Goal: Transaction & Acquisition: Purchase product/service

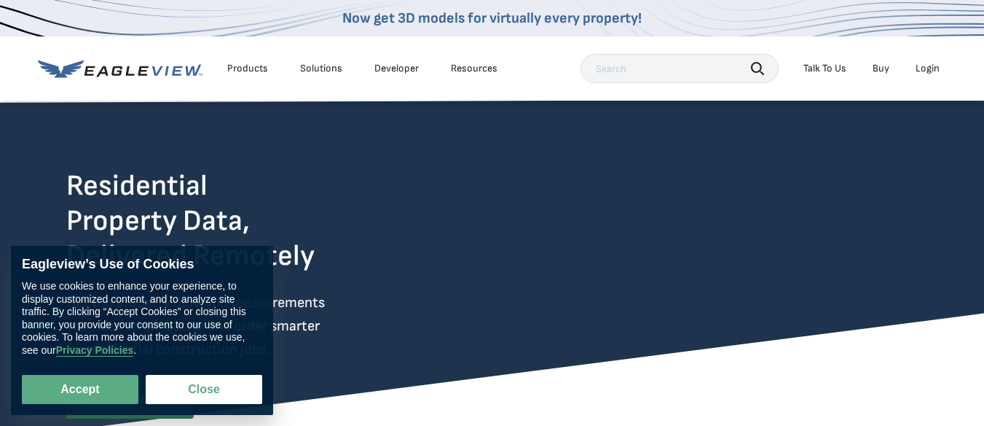
click at [931, 69] on div "Login" at bounding box center [928, 68] width 24 height 13
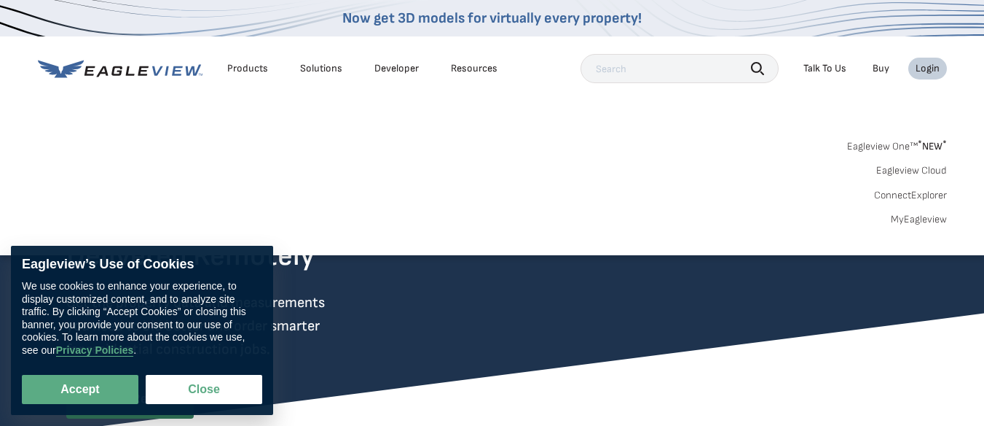
click at [914, 219] on link "MyEagleview" at bounding box center [919, 219] width 56 height 13
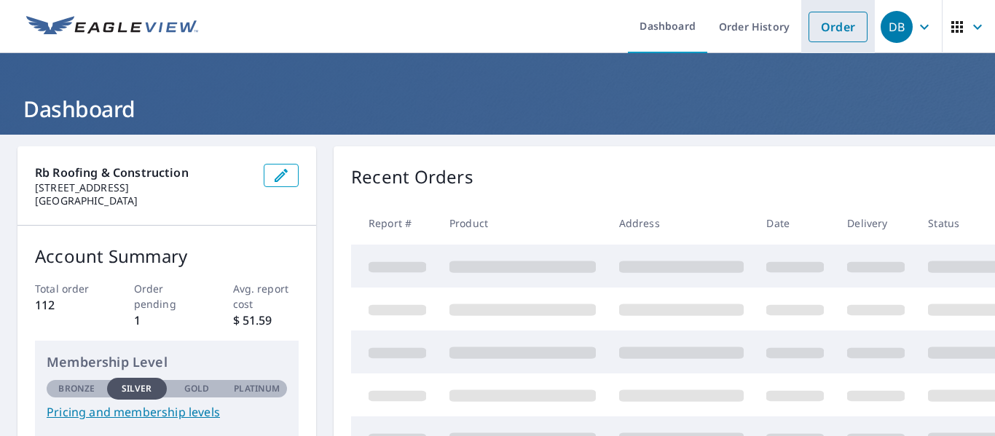
click at [817, 17] on link "Order" at bounding box center [838, 27] width 59 height 31
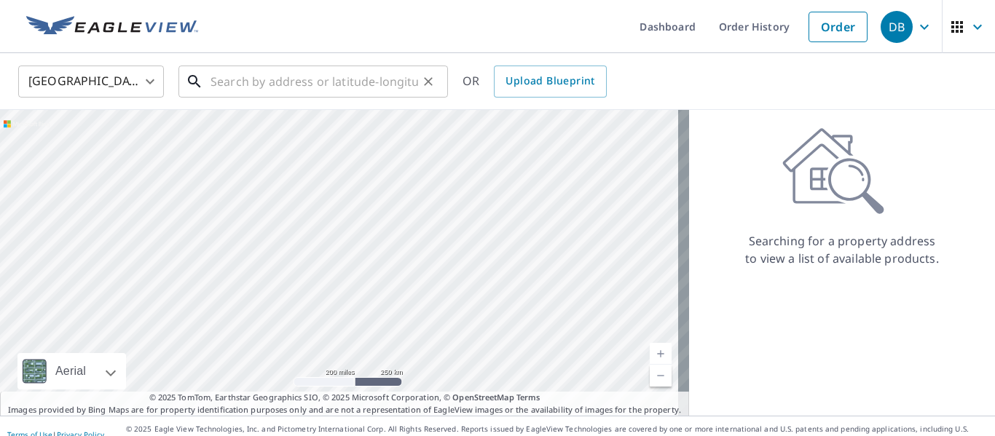
click at [304, 87] on input "text" at bounding box center [315, 81] width 208 height 41
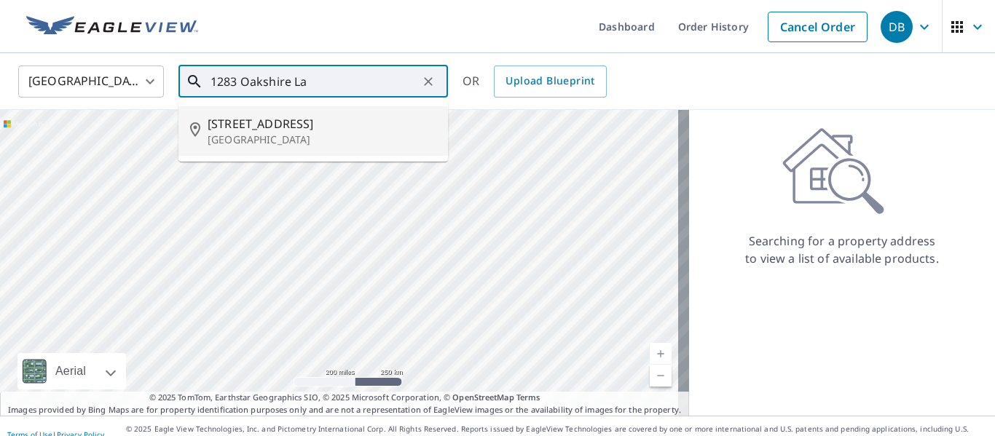
click at [299, 117] on span "[STREET_ADDRESS]" at bounding box center [322, 123] width 229 height 17
type input "[STREET_ADDRESS]"
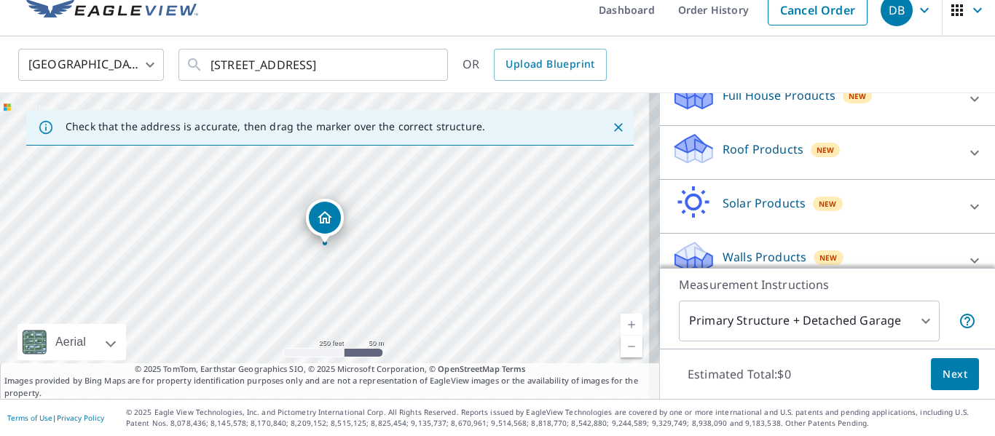
scroll to position [192, 0]
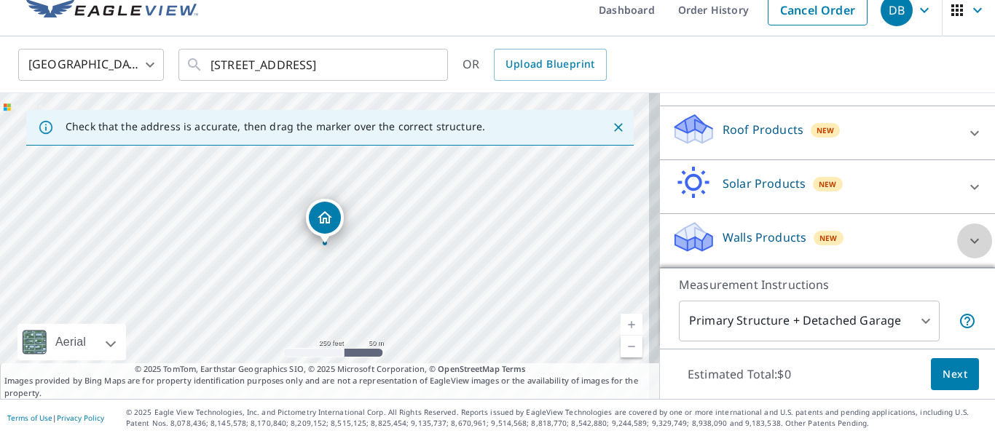
click at [966, 244] on icon at bounding box center [974, 240] width 17 height 17
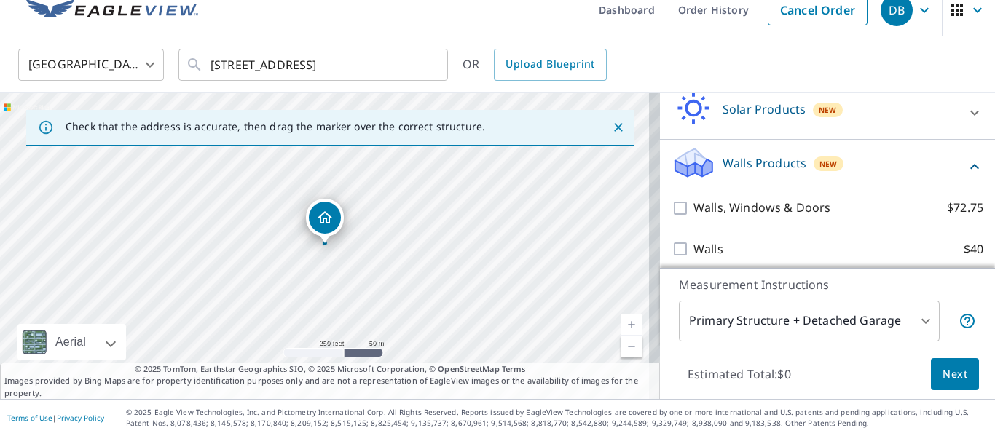
scroll to position [274, 0]
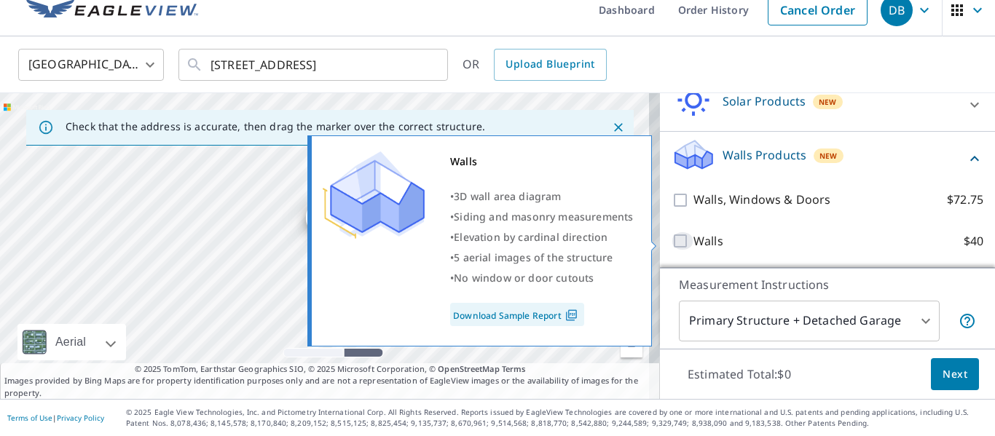
click at [672, 238] on input "Walls $40" at bounding box center [683, 240] width 22 height 17
checkbox input "true"
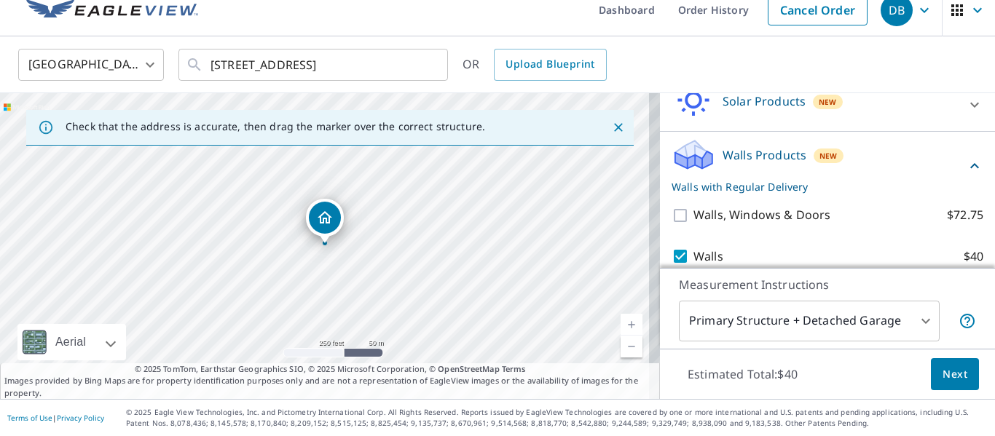
scroll to position [321, 0]
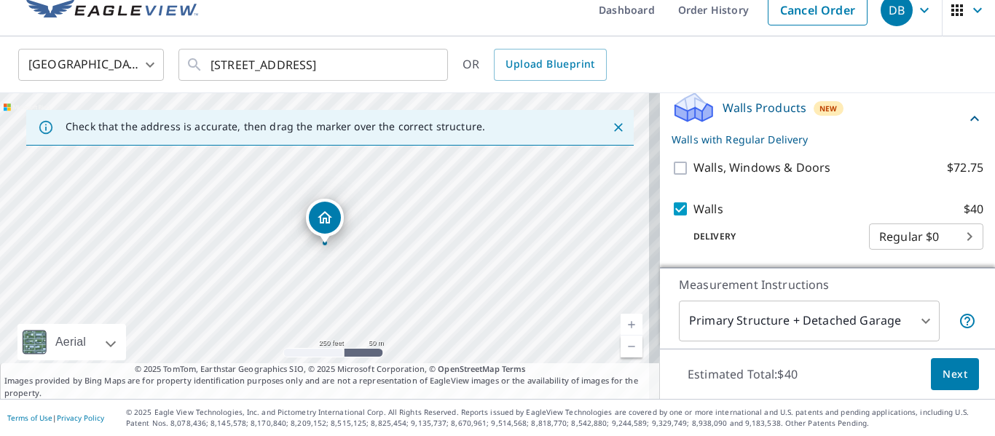
click at [943, 377] on span "Next" at bounding box center [955, 375] width 25 height 18
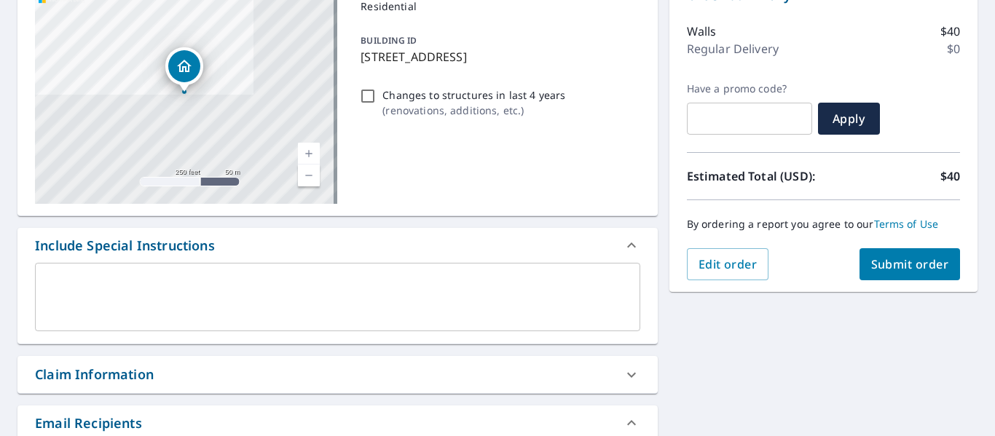
scroll to position [187, 0]
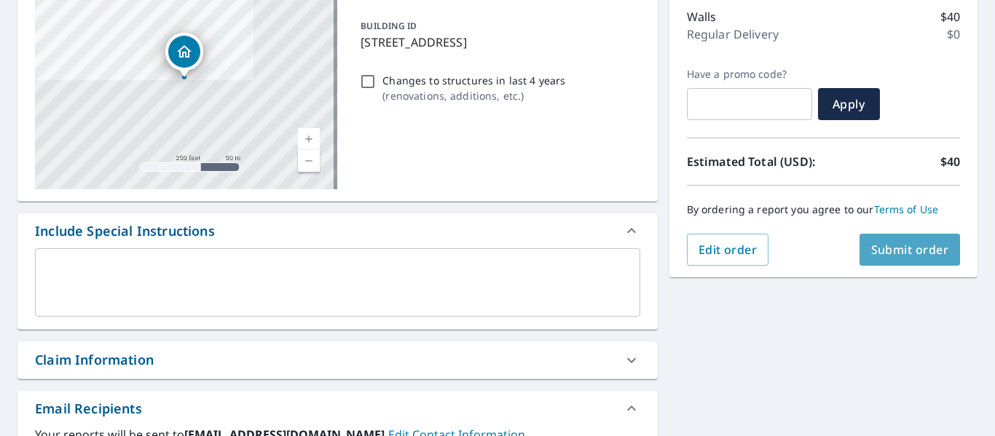
click at [902, 246] on span "Submit order" at bounding box center [910, 250] width 78 height 16
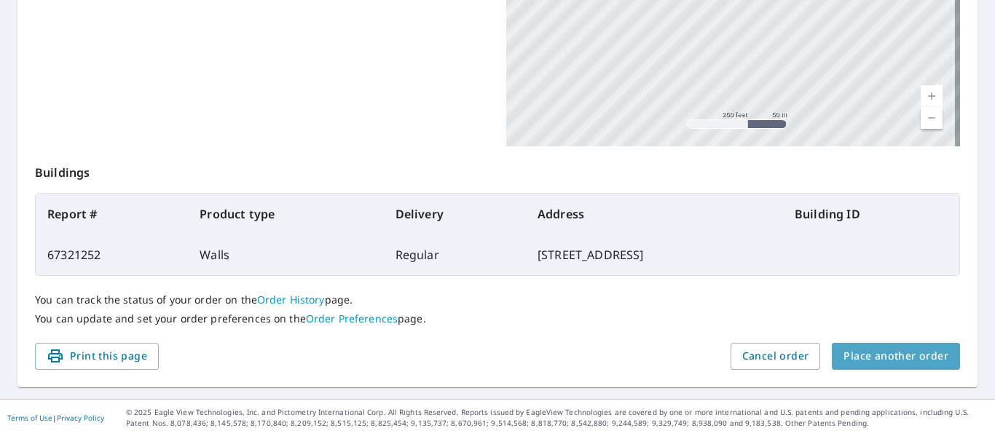
click at [901, 361] on span "Place another order" at bounding box center [896, 357] width 105 height 18
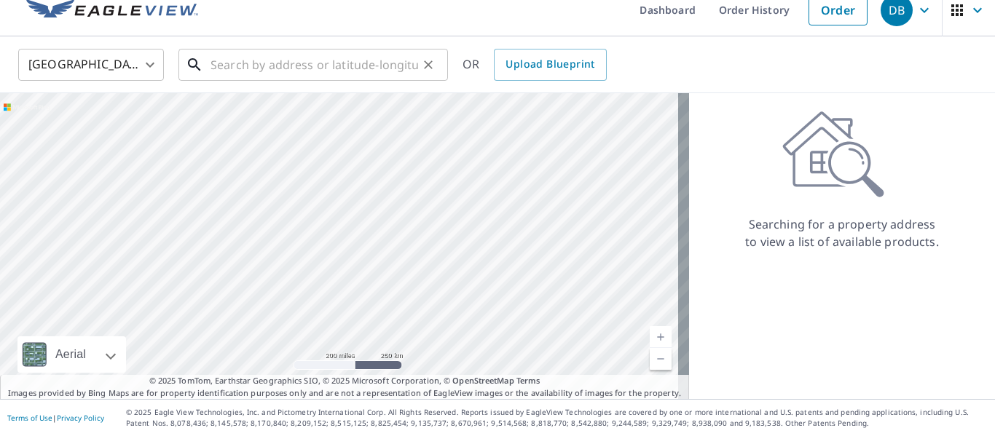
click at [265, 72] on input "text" at bounding box center [315, 64] width 208 height 41
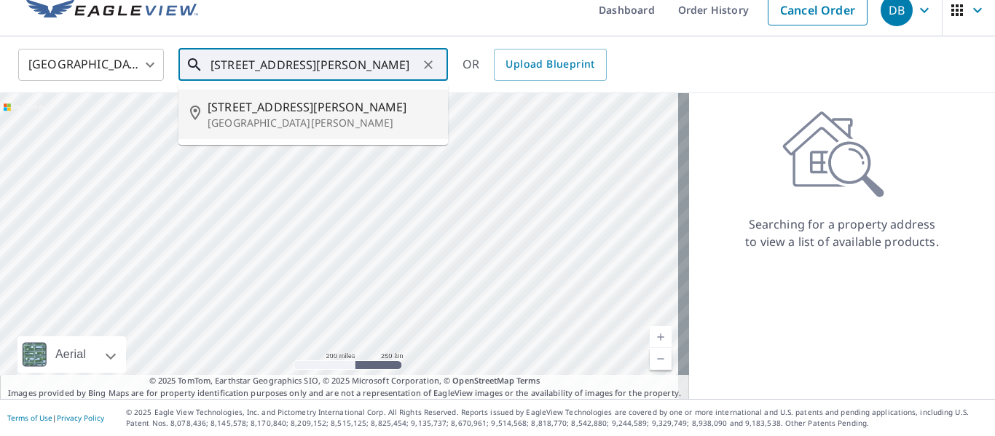
click at [259, 127] on p "Saint Peters, MO 63376" at bounding box center [322, 123] width 229 height 15
type input "447 Omar Ct Saint Peters, MO 63376"
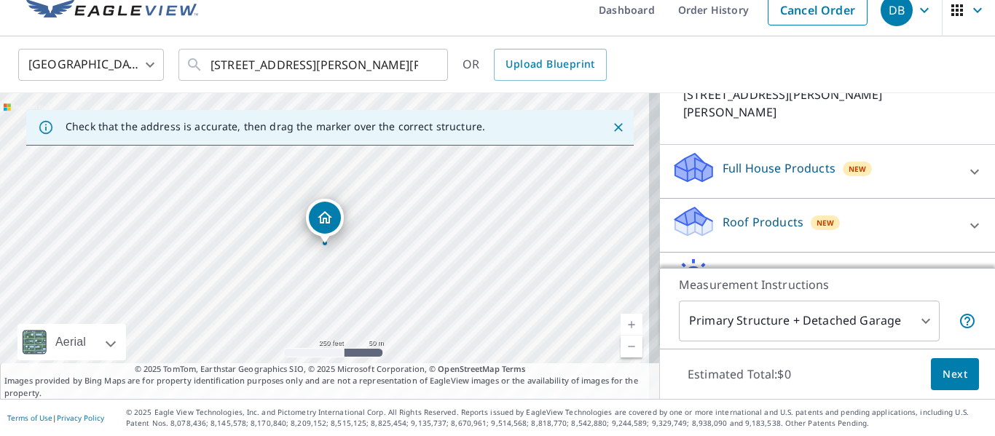
scroll to position [124, 0]
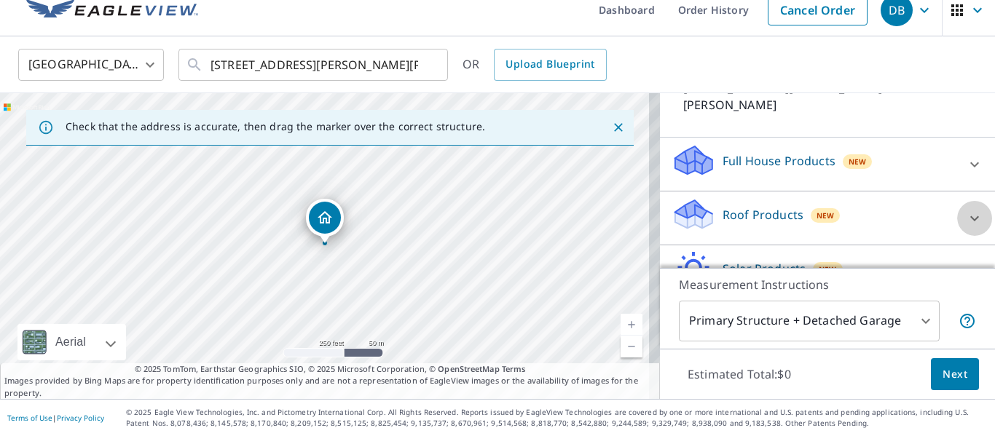
click at [966, 210] on icon at bounding box center [974, 218] width 17 height 17
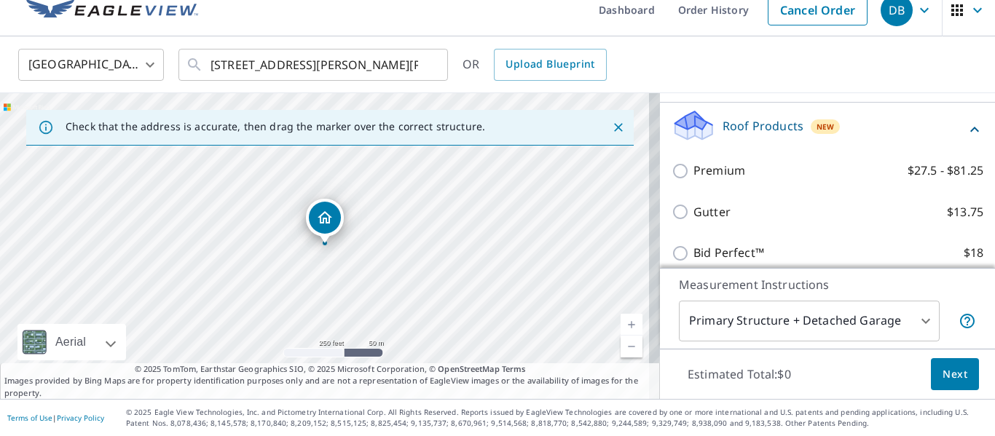
scroll to position [203, 0]
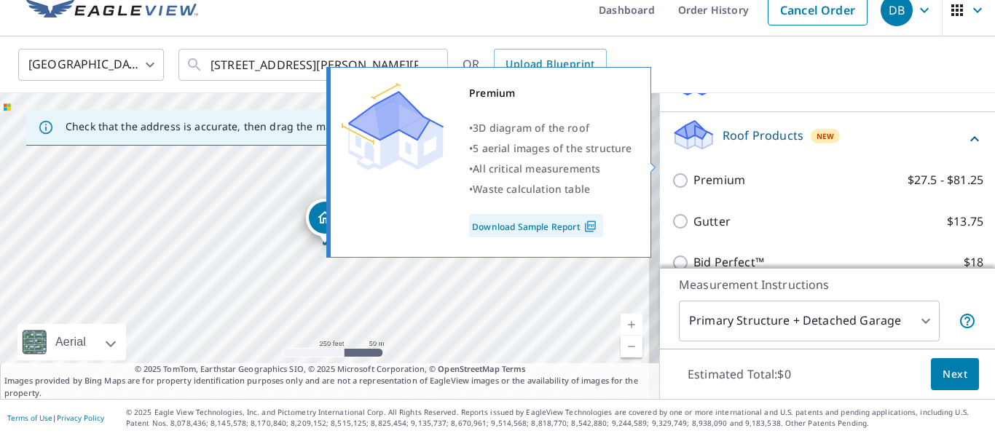
click at [779, 171] on label "Premium $27.5 - $81.25" at bounding box center [839, 180] width 290 height 18
click at [694, 172] on input "Premium $27.5 - $81.25" at bounding box center [683, 180] width 22 height 17
checkbox input "true"
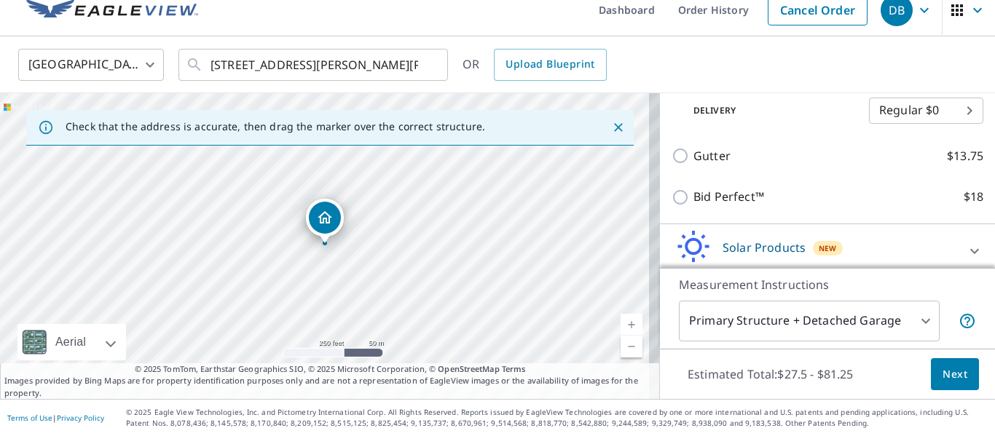
scroll to position [318, 0]
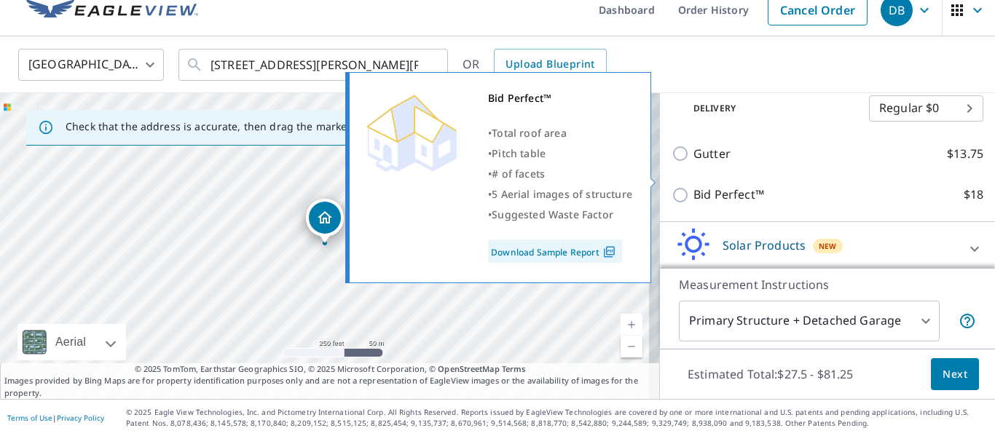
click at [766, 186] on label "Bid Perfect™ $18" at bounding box center [839, 195] width 290 height 18
click at [694, 187] on input "Bid Perfect™ $18" at bounding box center [683, 195] width 22 height 17
checkbox input "true"
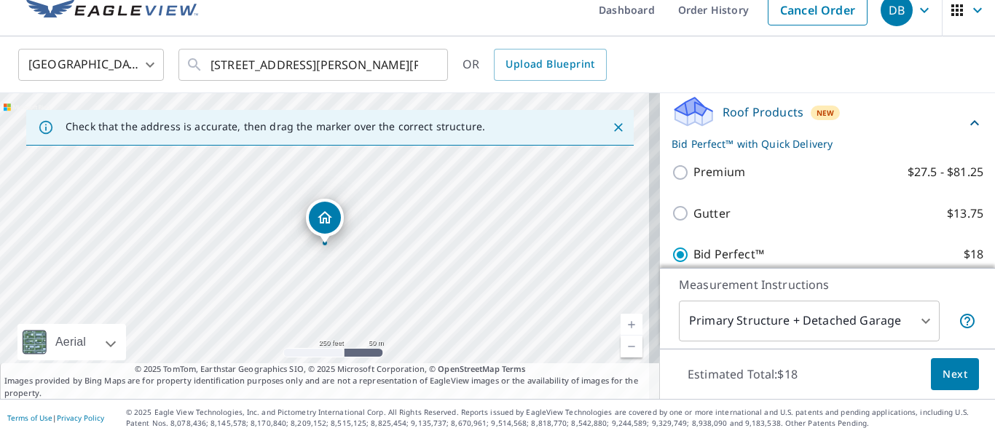
scroll to position [222, 0]
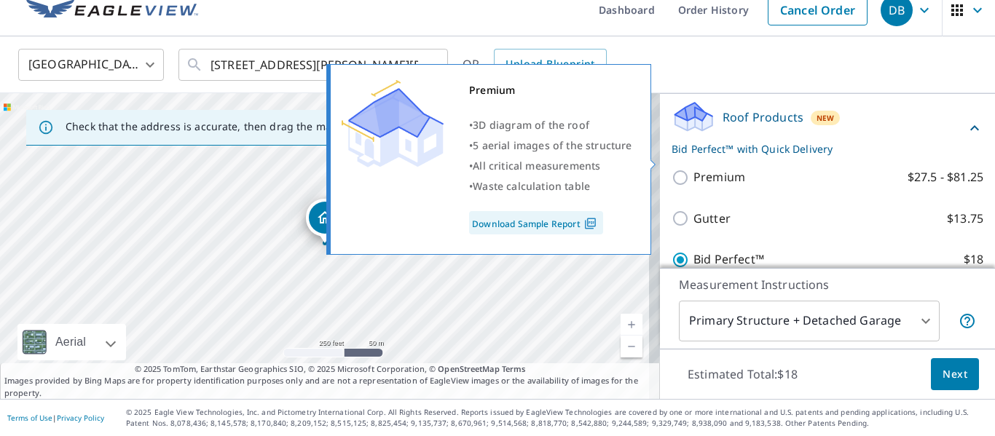
click at [677, 169] on input "Premium $27.5 - $81.25" at bounding box center [683, 177] width 22 height 17
checkbox input "true"
checkbox input "false"
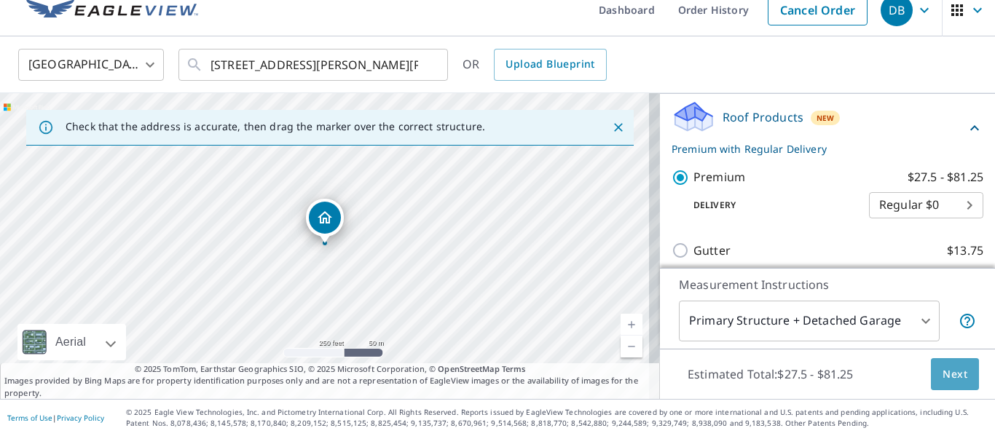
click at [944, 369] on span "Next" at bounding box center [955, 375] width 25 height 18
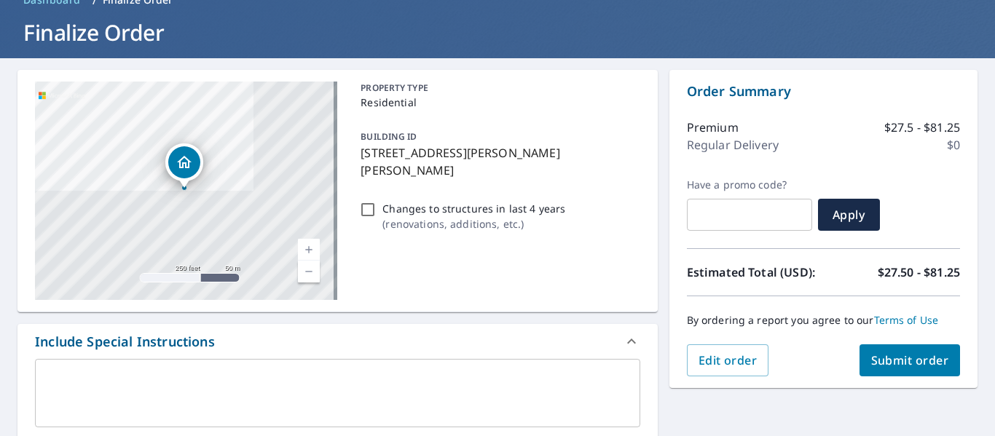
scroll to position [87, 0]
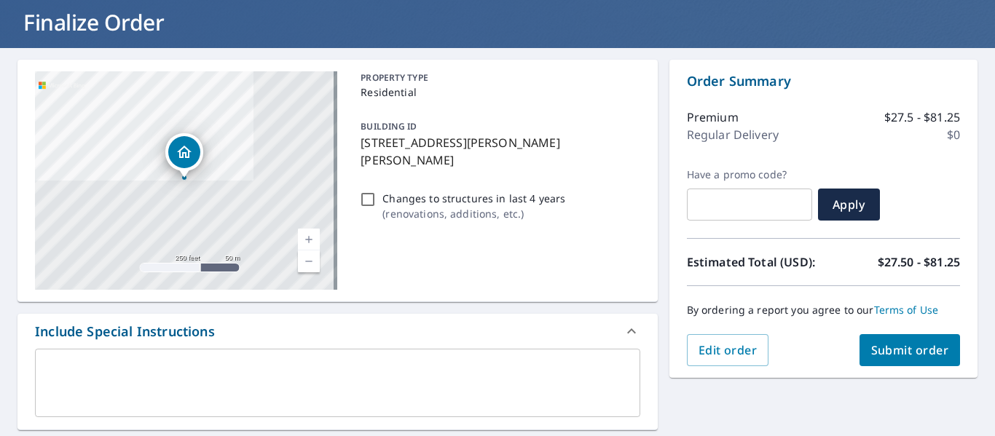
click at [897, 358] on span "Submit order" at bounding box center [910, 350] width 78 height 16
